Goal: Information Seeking & Learning: Learn about a topic

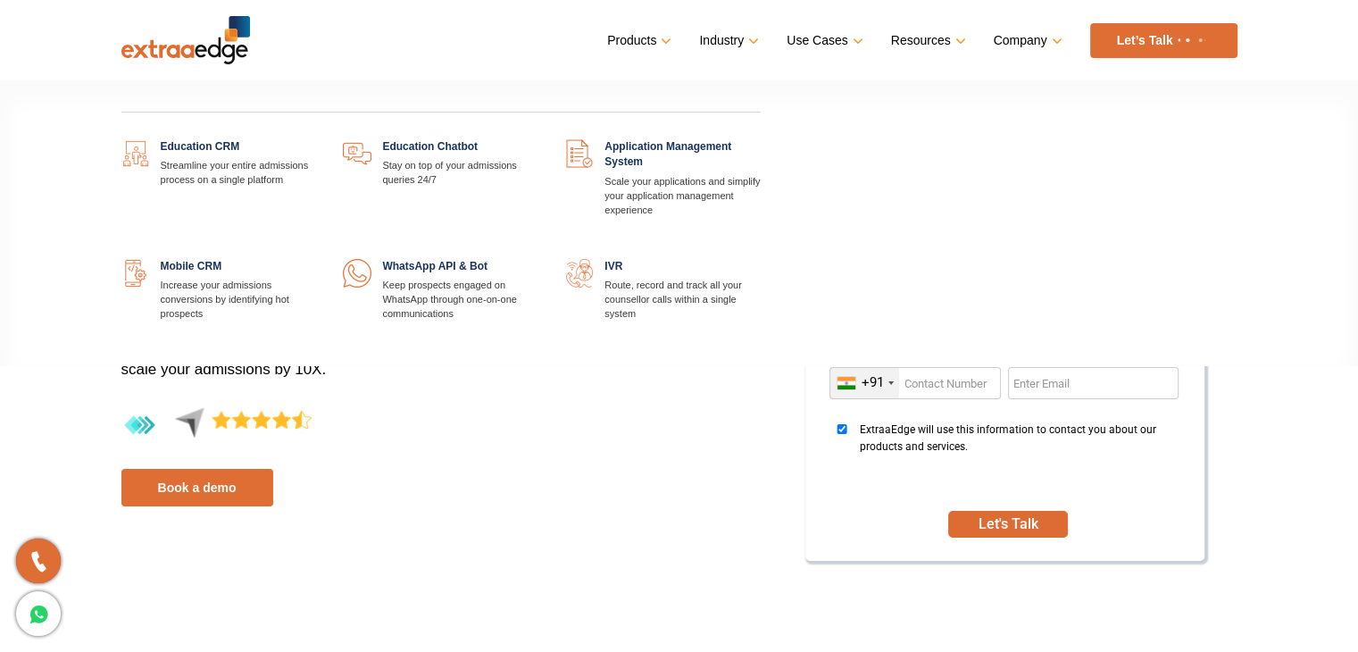
click at [316, 139] on link at bounding box center [316, 139] width 0 height 0
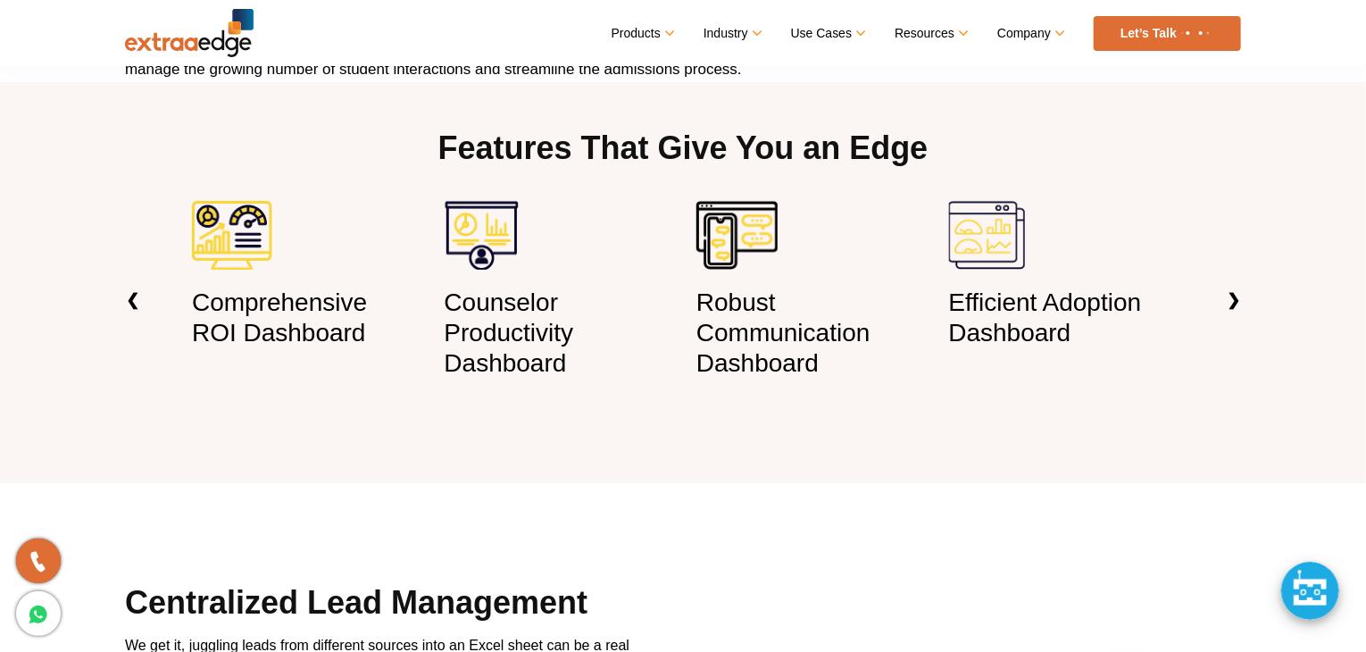
scroll to position [1256, 0]
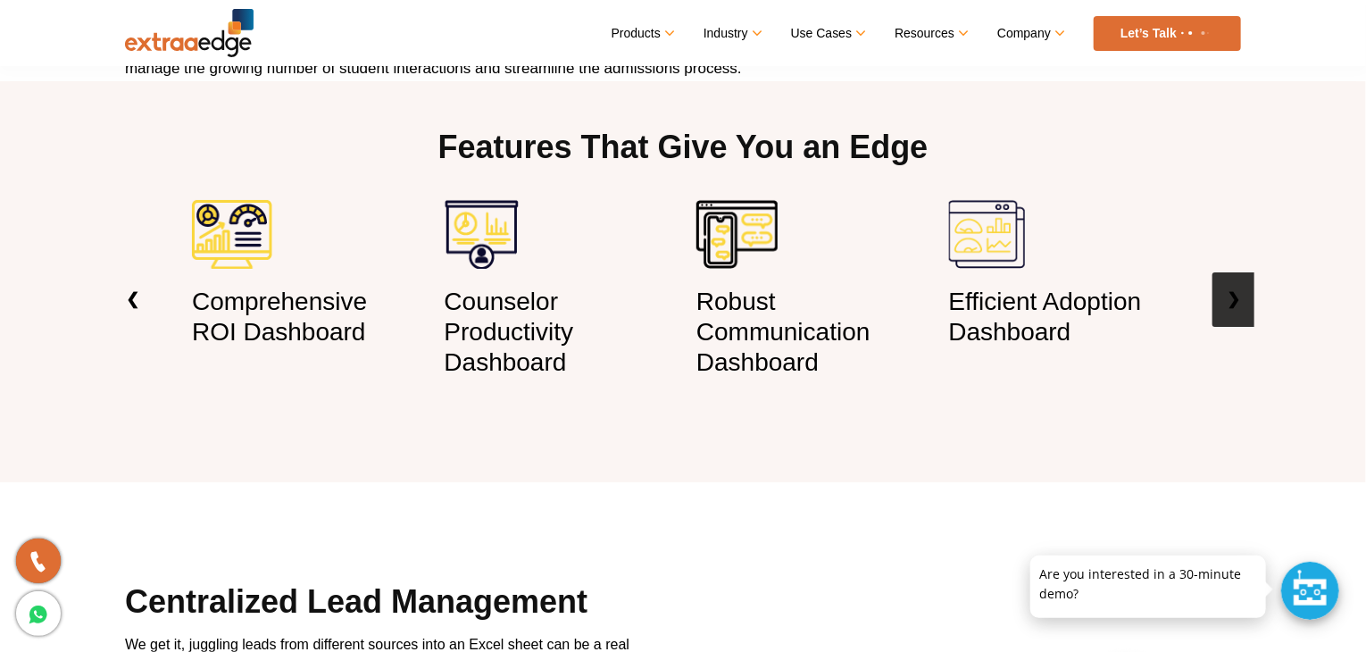
click at [1245, 304] on link "❯" at bounding box center [1233, 299] width 42 height 54
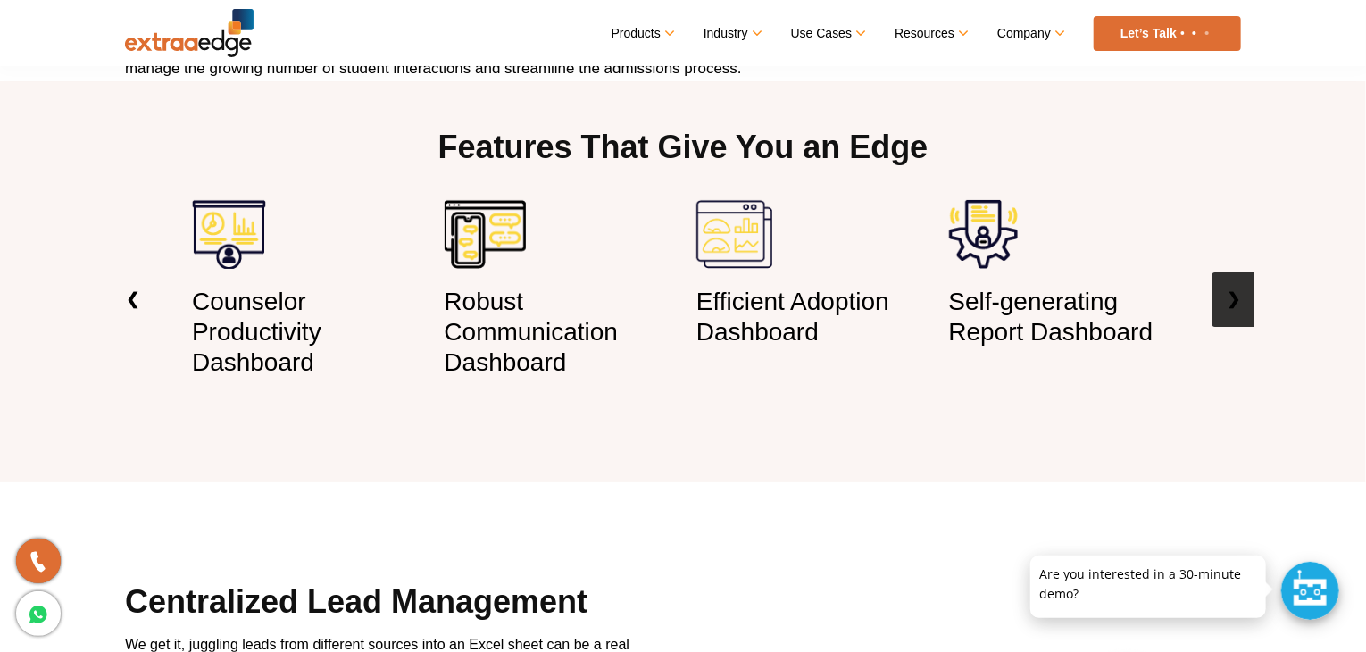
click at [1245, 304] on link "❯" at bounding box center [1233, 299] width 42 height 54
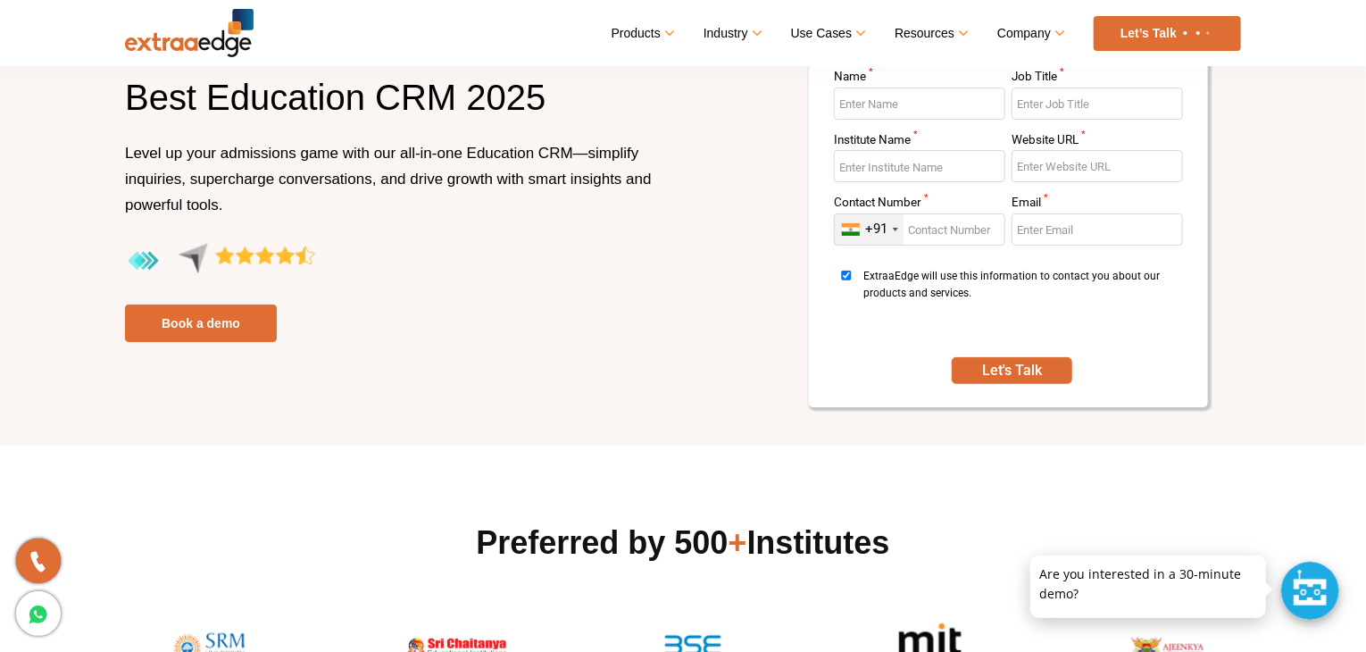
scroll to position [0, 0]
